Goal: Task Accomplishment & Management: Manage account settings

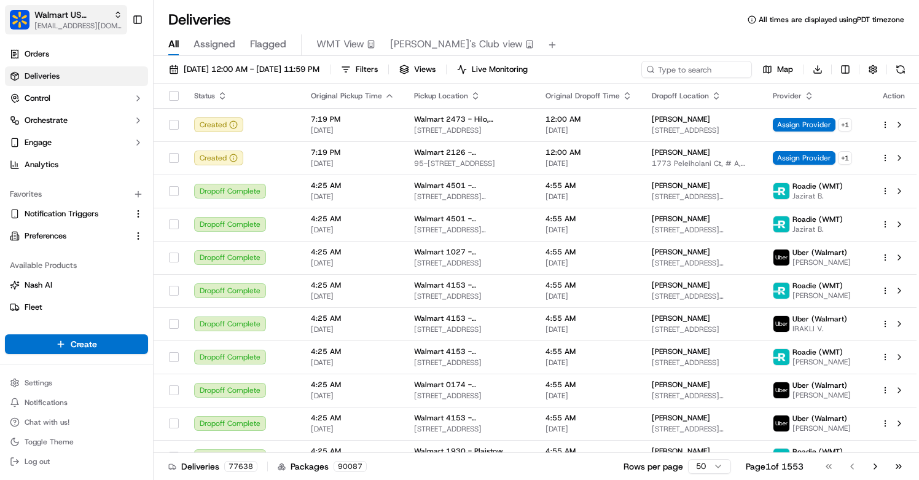
click at [34, 22] on span "aleena@usenash.com" at bounding box center [78, 26] width 88 height 10
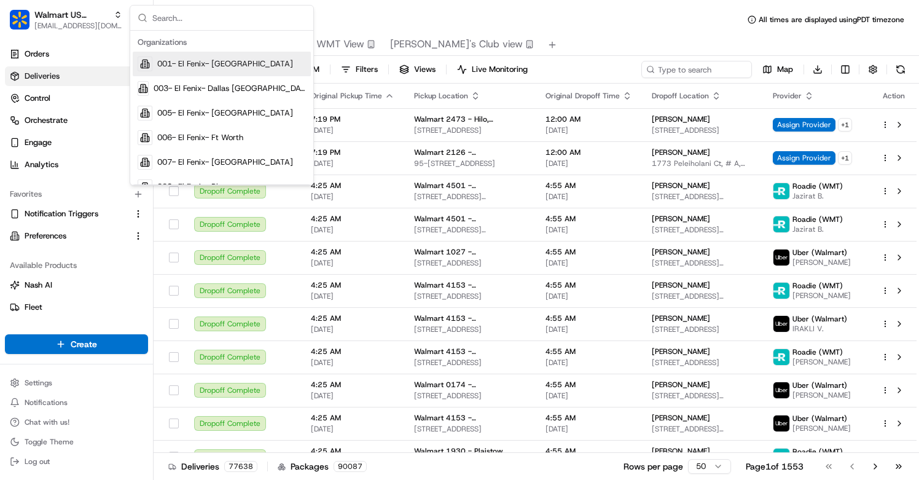
click at [215, 7] on input "text" at bounding box center [229, 18] width 154 height 25
click at [215, 18] on input "text" at bounding box center [229, 18] width 154 height 25
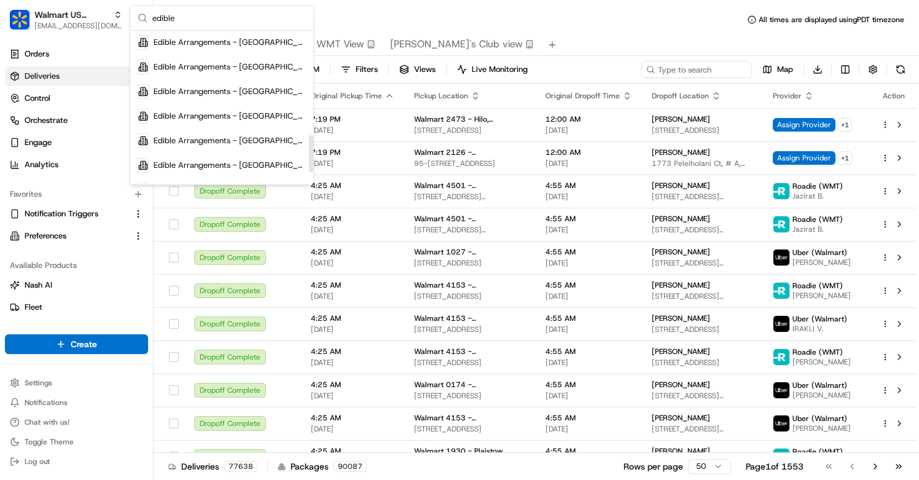
scroll to position [484, 0]
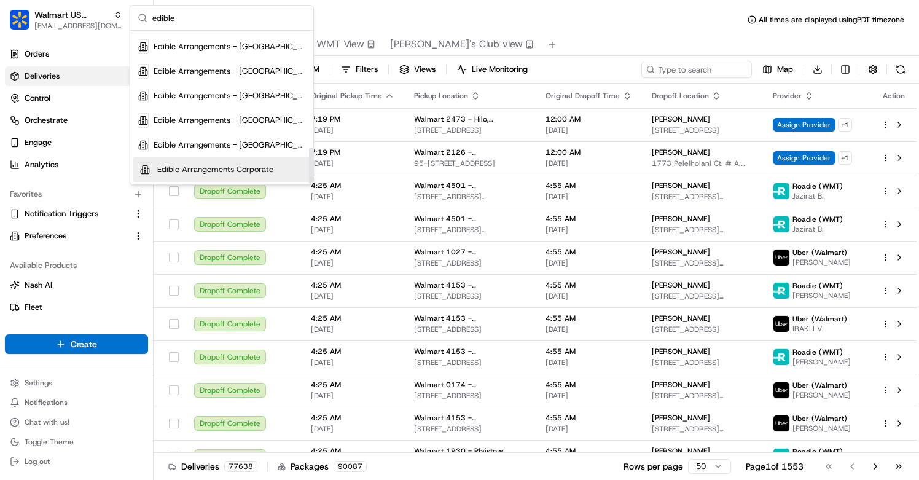
type input "edible"
click at [173, 170] on span "Edible Arrangements Corporate" at bounding box center [215, 169] width 116 height 11
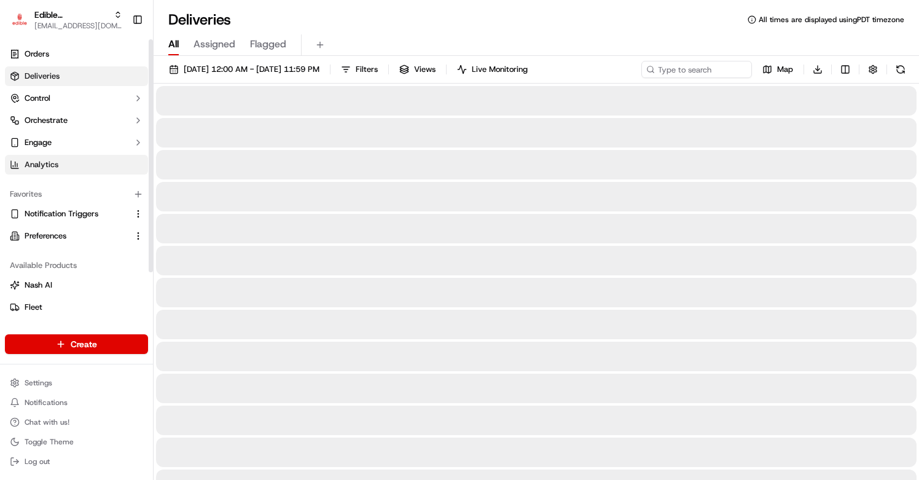
click at [72, 169] on link "Analytics" at bounding box center [76, 165] width 143 height 20
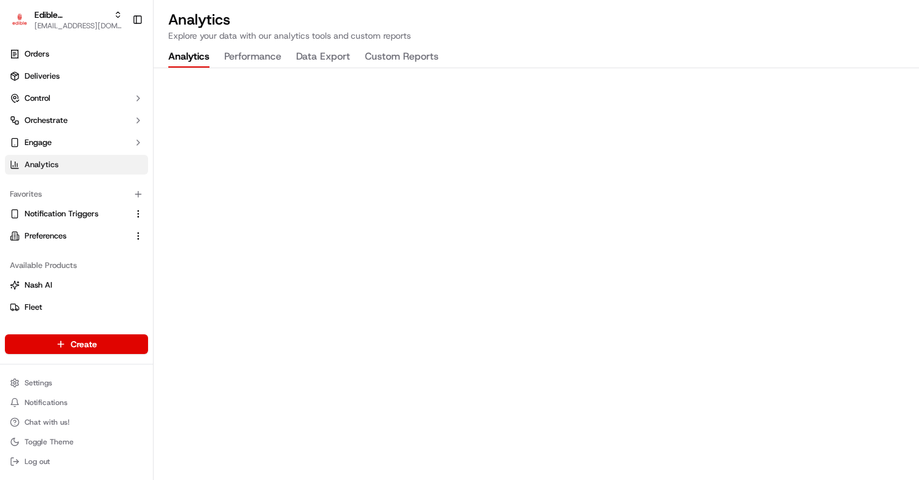
click at [254, 58] on button "Performance" at bounding box center [252, 57] width 57 height 21
click at [189, 57] on button "Analytics" at bounding box center [188, 57] width 41 height 21
click at [267, 40] on p "Explore your data with our analytics tools and custom reports" at bounding box center [536, 35] width 736 height 12
click at [263, 63] on button "Performance" at bounding box center [252, 57] width 57 height 21
click at [310, 61] on button "Data Export" at bounding box center [323, 57] width 54 height 21
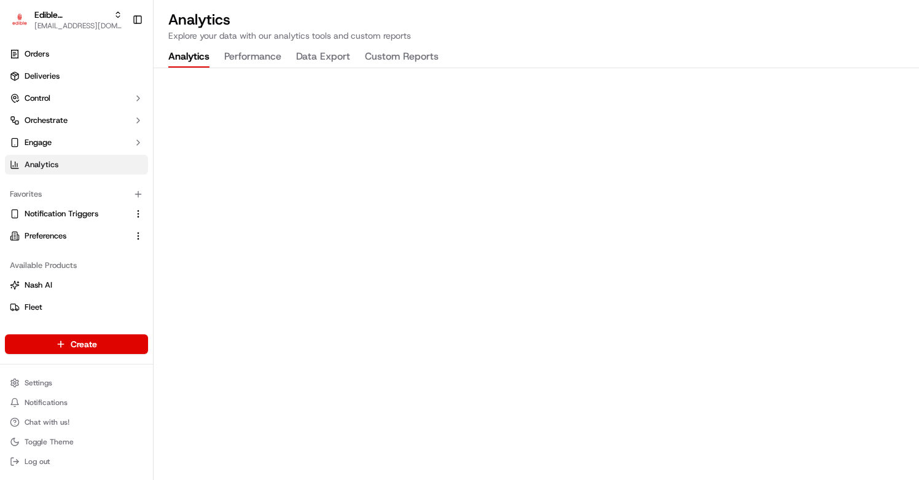
click at [200, 59] on button "Analytics" at bounding box center [188, 57] width 41 height 21
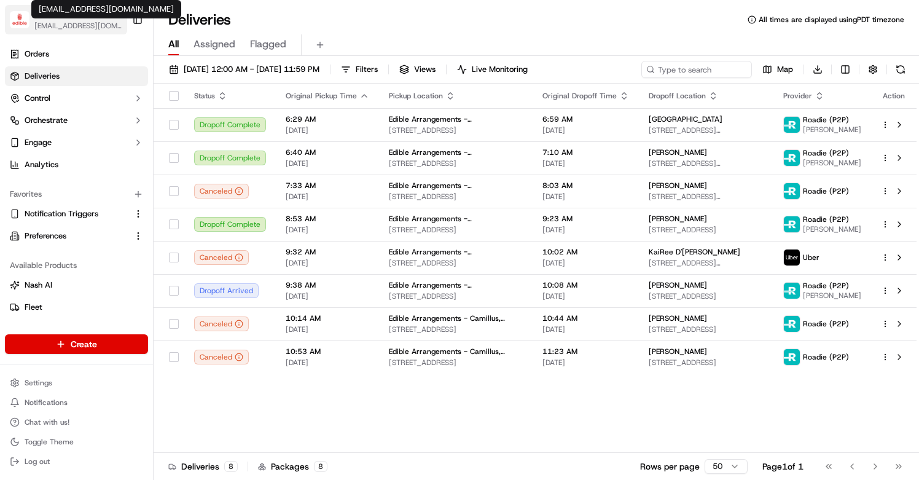
click at [90, 25] on span "[EMAIL_ADDRESS][DOMAIN_NAME]" at bounding box center [78, 26] width 88 height 10
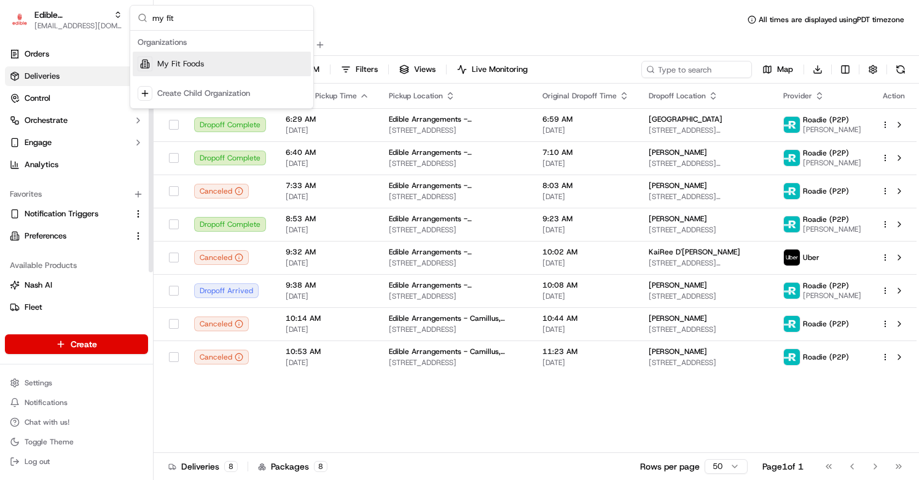
type input "my fit"
click at [174, 65] on span "My Fit Foods" at bounding box center [180, 63] width 47 height 11
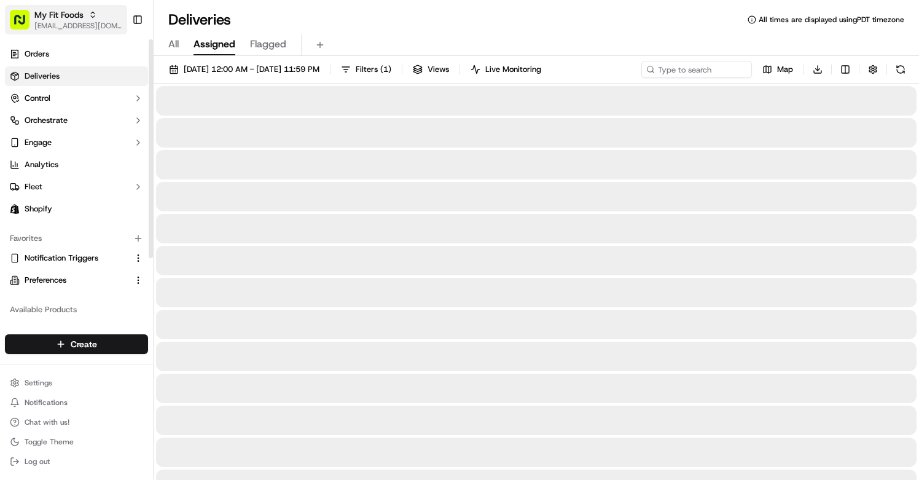
click at [88, 23] on span "[EMAIL_ADDRESS][DOMAIN_NAME]" at bounding box center [78, 26] width 88 height 10
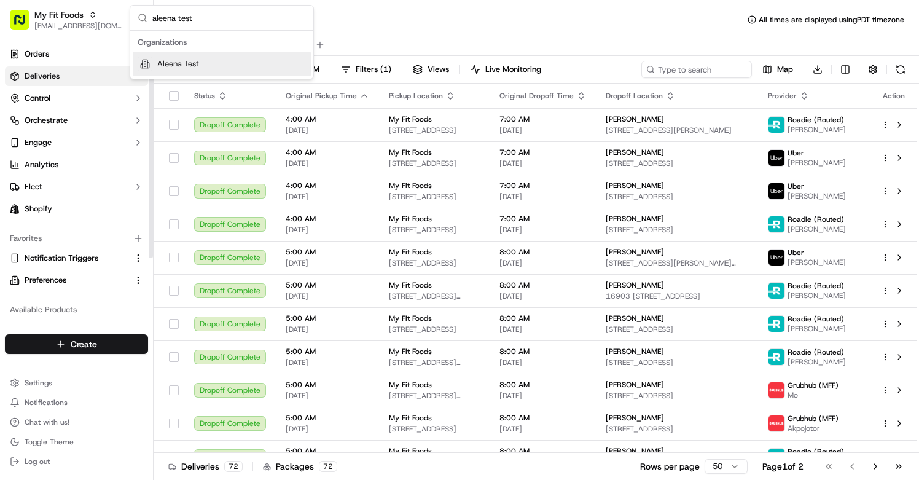
type input "aleena test"
click at [152, 68] on div "Aleena Test" at bounding box center [222, 64] width 178 height 25
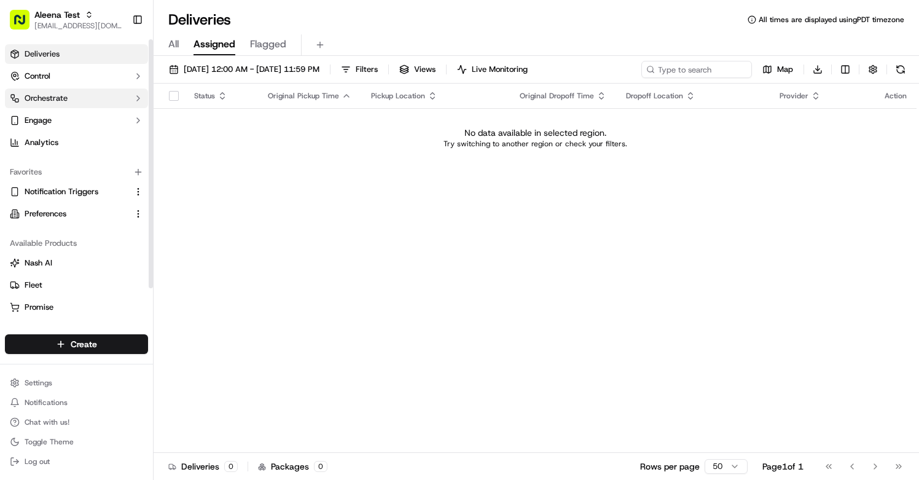
click at [100, 99] on button "Orchestrate" at bounding box center [76, 98] width 143 height 20
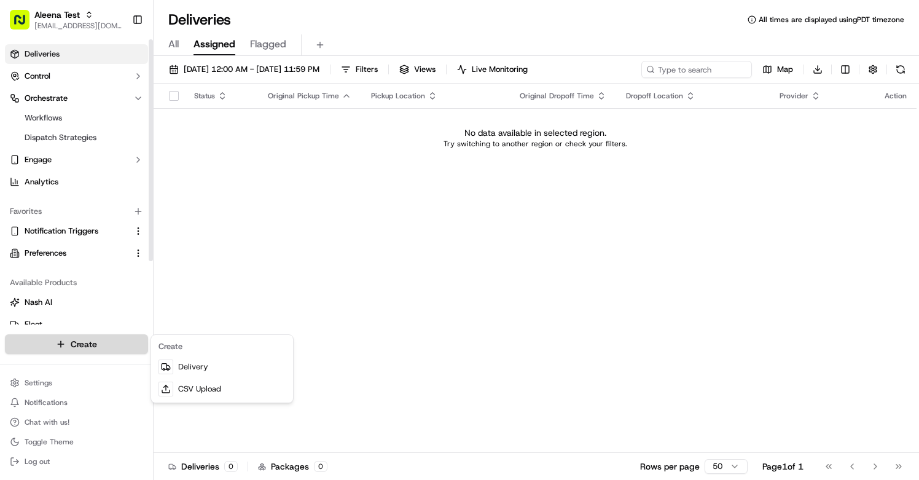
click at [87, 340] on html "Aleena Test aleena@usenash.com Toggle Sidebar Deliveries Control Orchestrate Wo…" at bounding box center [459, 240] width 919 height 480
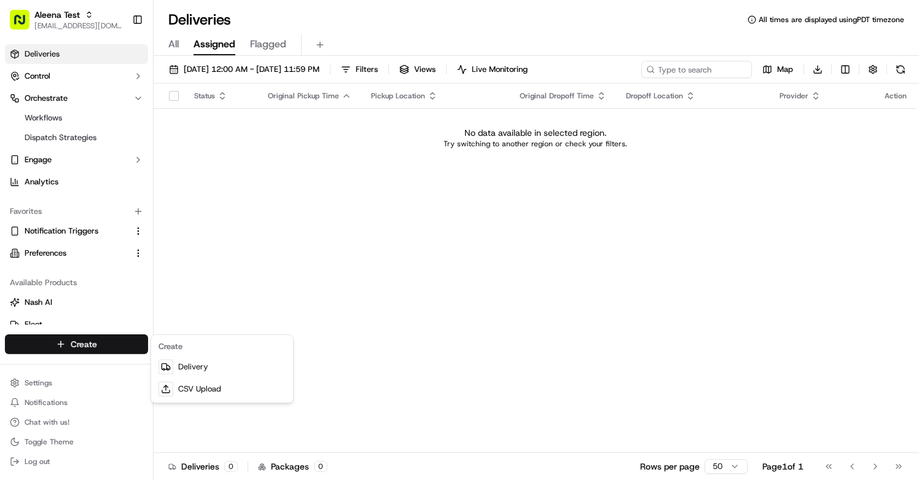
click at [213, 209] on html "Aleena Test aleena@usenash.com Toggle Sidebar Deliveries Control Orchestrate Wo…" at bounding box center [459, 240] width 919 height 480
click at [122, 339] on html "Aleena Test aleena@usenash.com Toggle Sidebar Deliveries Control Orchestrate Wo…" at bounding box center [459, 240] width 919 height 480
click at [95, 30] on html "Aleena Test aleena@usenash.com Toggle Sidebar Deliveries Control Orchestrate Wo…" at bounding box center [459, 240] width 919 height 480
click at [95, 30] on span "aleena@usenash.com" at bounding box center [78, 26] width 88 height 10
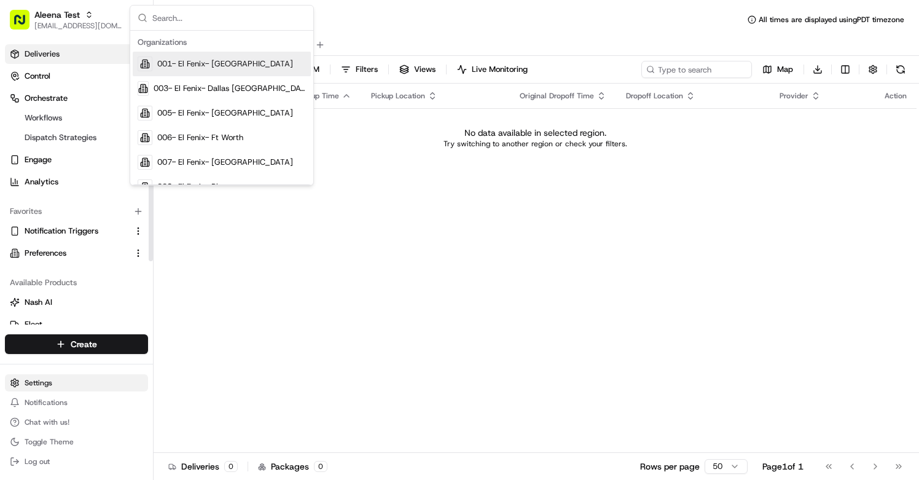
click at [89, 384] on html "Aleena Test aleena@usenash.com Toggle Sidebar Deliveries Control Orchestrate Wo…" at bounding box center [459, 240] width 919 height 480
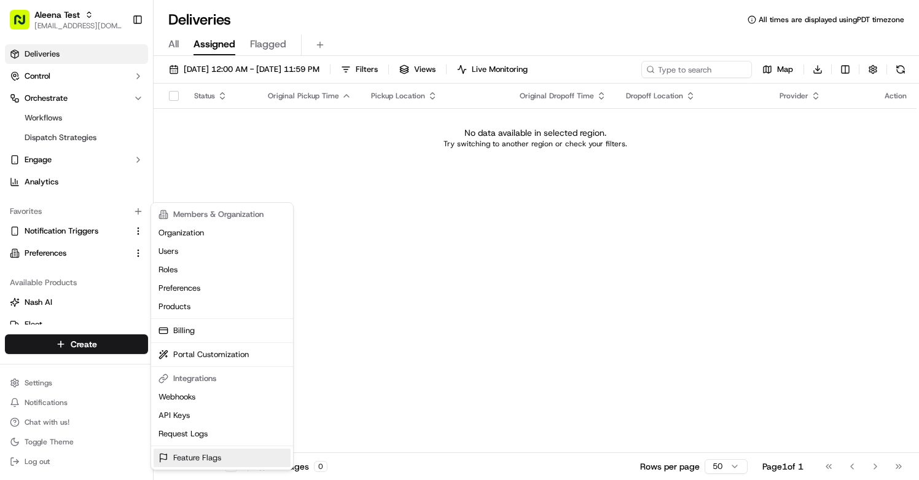
click at [198, 458] on link "Feature Flags" at bounding box center [222, 457] width 137 height 18
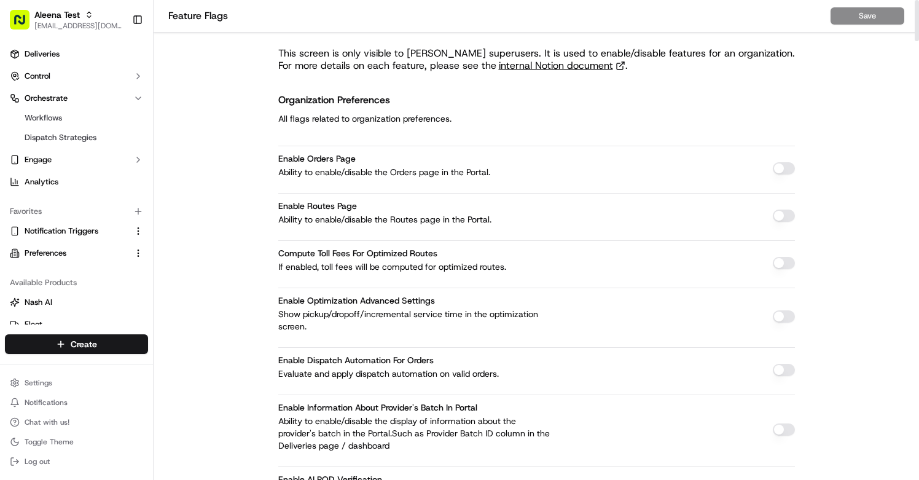
click at [780, 171] on button "button" at bounding box center [784, 168] width 22 height 12
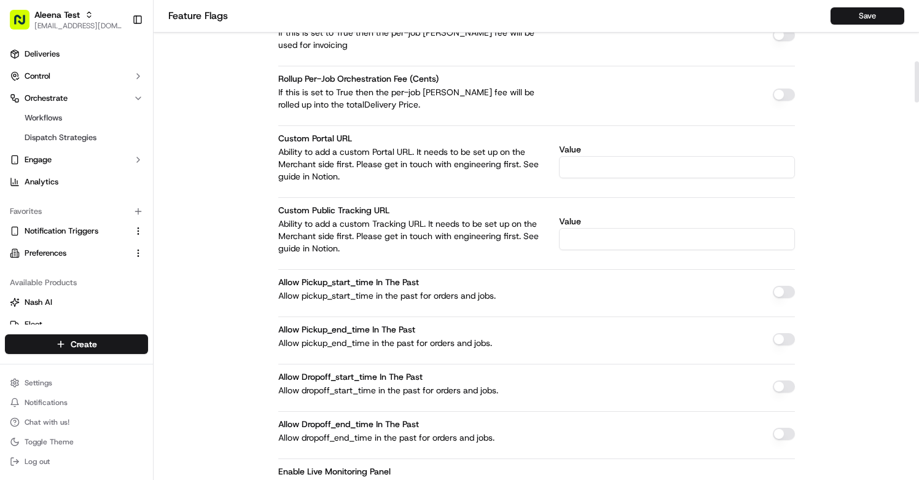
scroll to position [503, 0]
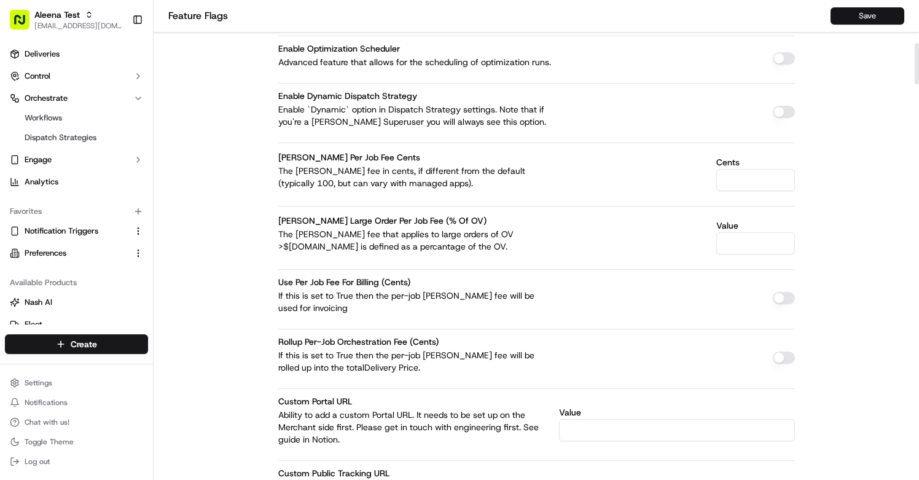
click at [859, 20] on button "Save" at bounding box center [868, 15] width 74 height 17
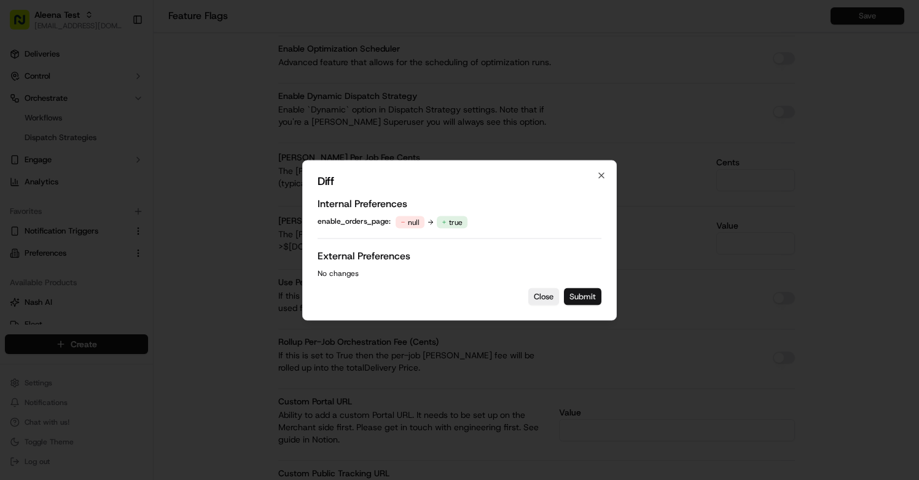
click at [571, 296] on button "Submit" at bounding box center [582, 296] width 37 height 17
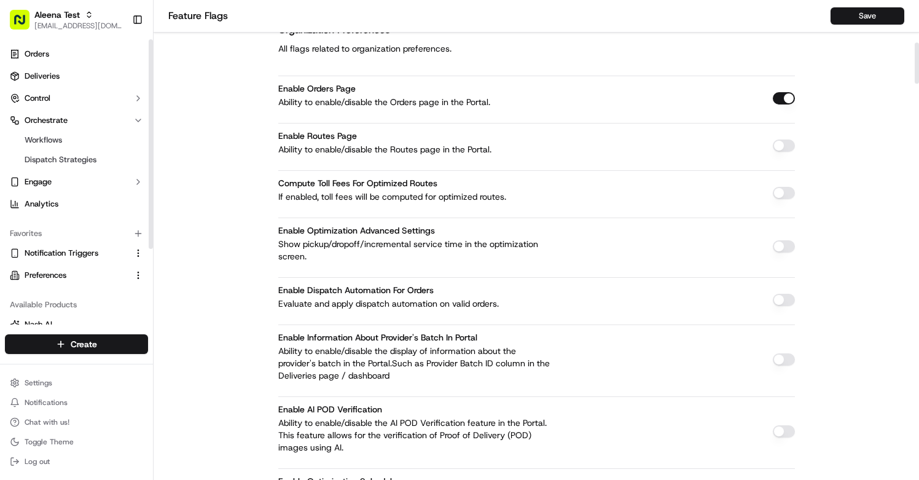
scroll to position [0, 0]
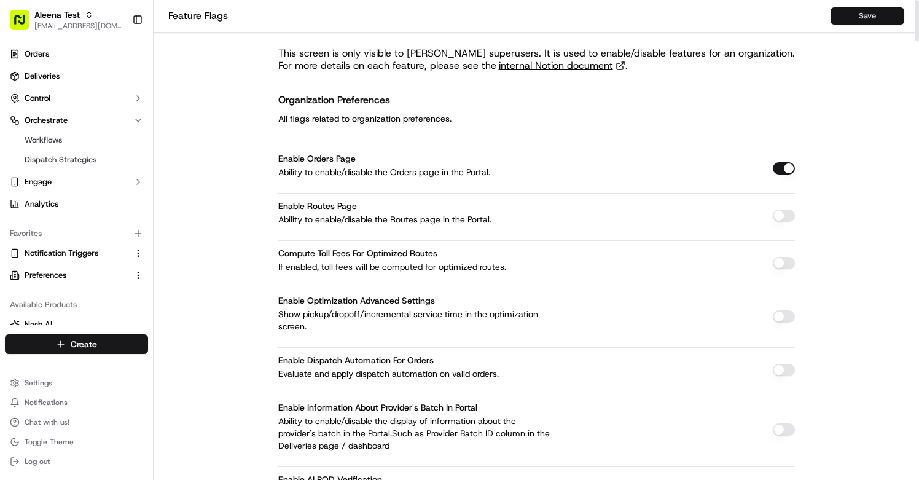
click at [846, 14] on button "Save" at bounding box center [868, 15] width 74 height 17
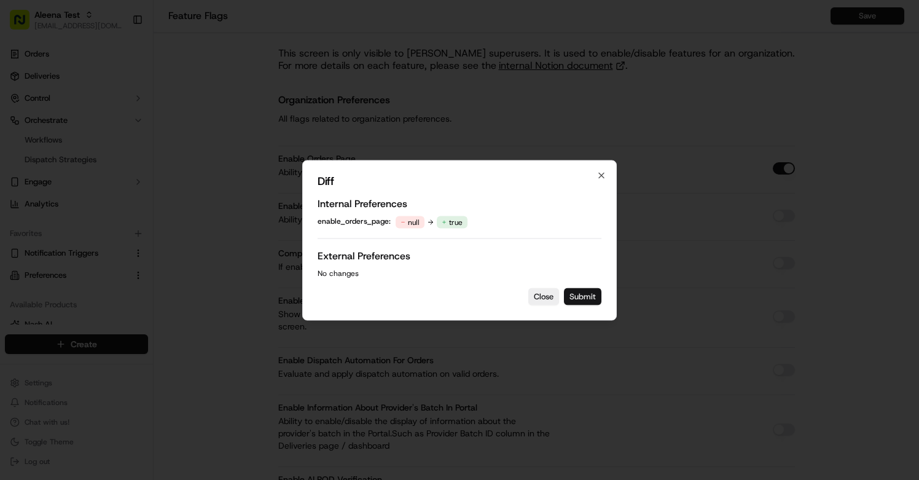
click at [582, 296] on button "Submit" at bounding box center [582, 296] width 37 height 17
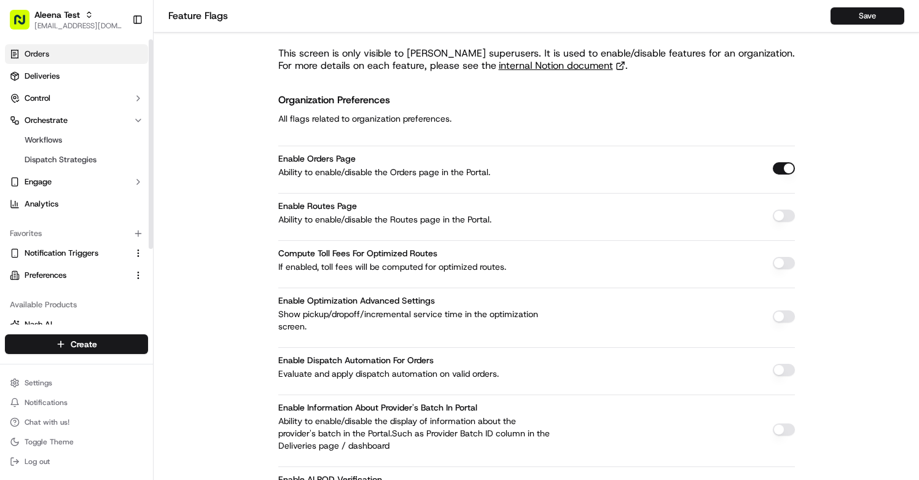
click at [52, 52] on link "Orders" at bounding box center [76, 54] width 143 height 20
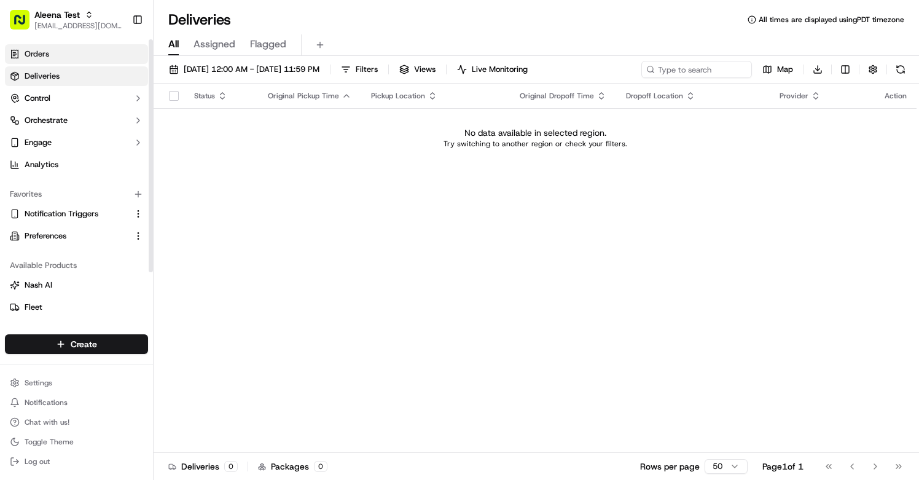
click at [87, 53] on link "Orders" at bounding box center [76, 54] width 143 height 20
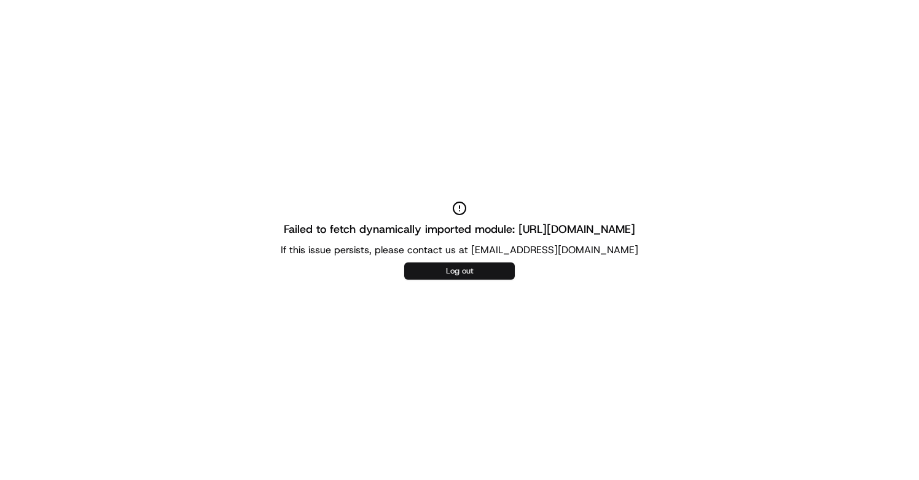
click at [438, 272] on button "Log out" at bounding box center [459, 270] width 111 height 17
